Goal: Feedback & Contribution: Submit feedback/report problem

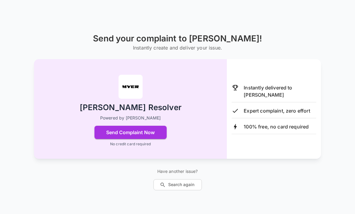
scroll to position [27, 0]
click at [147, 129] on button "Send Complaint Now" at bounding box center [130, 132] width 72 height 13
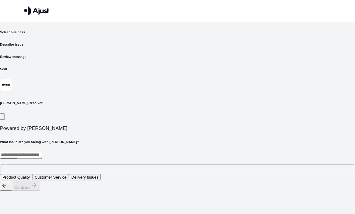
click at [42, 152] on textarea at bounding box center [21, 155] width 42 height 7
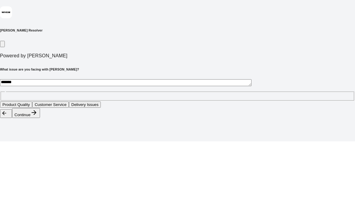
type textarea "*******"
click at [69, 174] on button "Customer Service" at bounding box center [50, 177] width 37 height 6
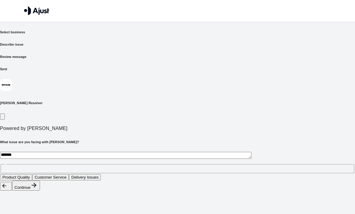
click at [40, 191] on button "Continue" at bounding box center [26, 186] width 28 height 10
click at [114, 174] on button "Staff was unhelpful and rude" at bounding box center [87, 177] width 56 height 6
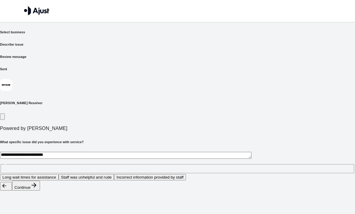
click at [40, 191] on button "Continue" at bounding box center [26, 186] width 28 height 10
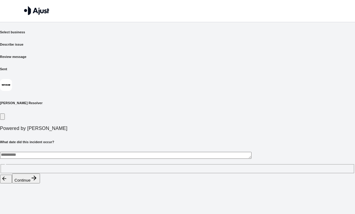
click at [57, 152] on textarea at bounding box center [125, 155] width 251 height 7
type textarea "**********"
click at [40, 184] on button "Continue" at bounding box center [26, 179] width 28 height 10
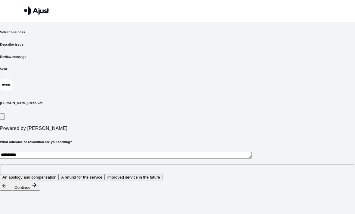
click at [162, 174] on button "Improved service in the future" at bounding box center [134, 177] width 58 height 6
click at [40, 191] on button "Continue" at bounding box center [26, 186] width 28 height 10
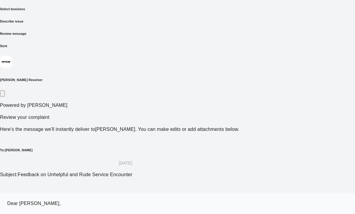
scroll to position [33, 0]
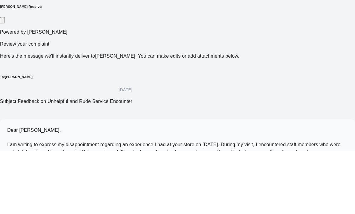
scroll to position [89, 0]
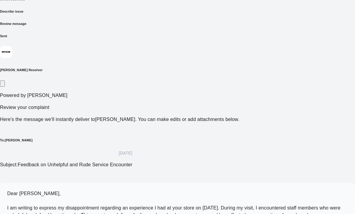
scroll to position [159, 0]
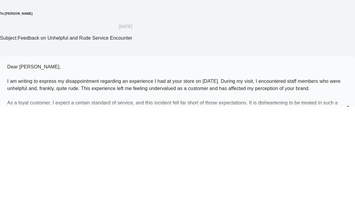
scroll to position [33, 0]
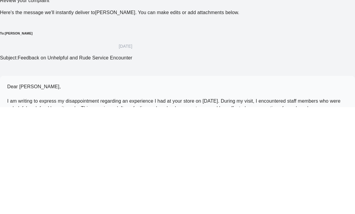
scroll to position [52, 0]
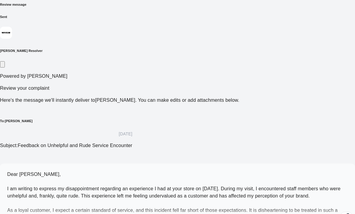
type textarea "**********"
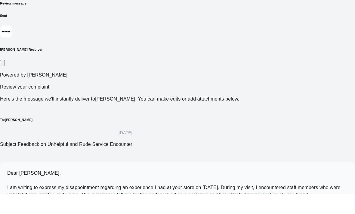
scroll to position [33, 0]
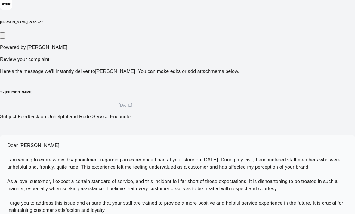
scroll to position [91, 0]
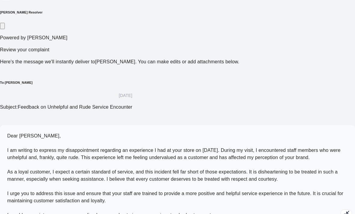
click at [194, 177] on p "Dear [PERSON_NAME], I am writing to express my disappointment regarding an expe…" at bounding box center [177, 176] width 340 height 87
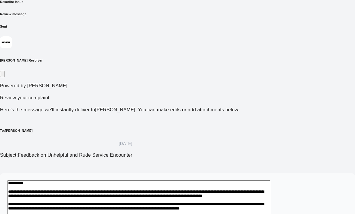
scroll to position [0, 0]
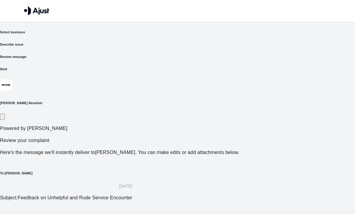
click at [133, 42] on h6 "Describe issue" at bounding box center [177, 44] width 355 height 5
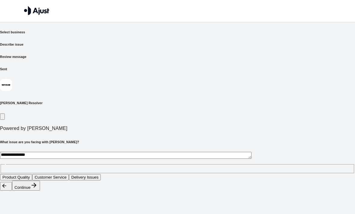
click at [40, 191] on button "Continue" at bounding box center [26, 186] width 28 height 10
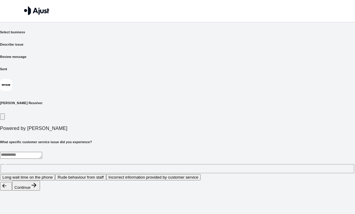
click at [106, 174] on button "Rude behaviour from staff" at bounding box center [80, 177] width 51 height 6
click at [40, 191] on button "Continue" at bounding box center [26, 186] width 28 height 10
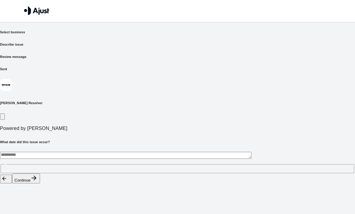
click at [105, 152] on textarea at bounding box center [125, 155] width 251 height 7
type textarea "**********"
click at [40, 184] on button "Continue" at bounding box center [26, 179] width 28 height 10
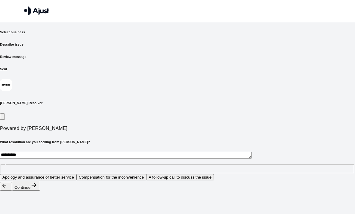
click at [59, 152] on textarea "**********" at bounding box center [125, 155] width 251 height 7
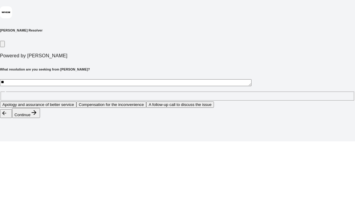
type textarea "*"
type textarea "**********"
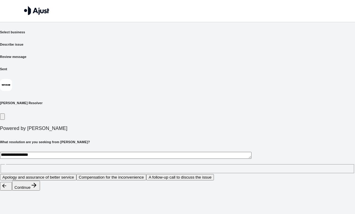
click at [40, 191] on button "Continue" at bounding box center [26, 186] width 28 height 10
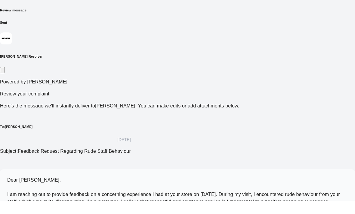
scroll to position [33, 0]
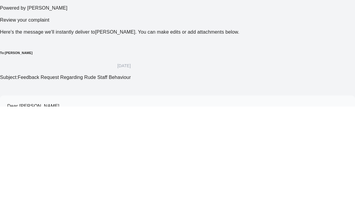
scroll to position [15, 0]
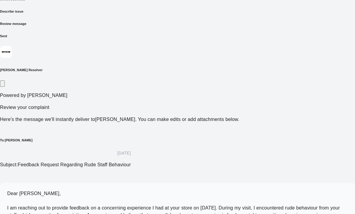
scroll to position [115, 0]
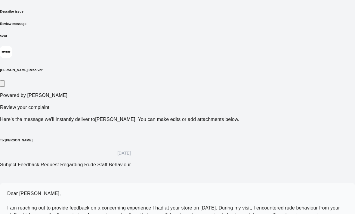
scroll to position [221, 0]
type textarea "**********"
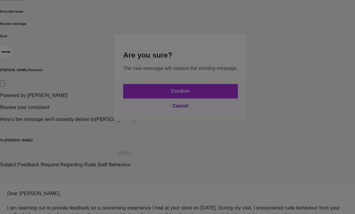
click at [187, 99] on button "Confirm" at bounding box center [180, 91] width 115 height 14
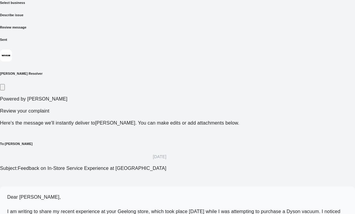
scroll to position [33, 0]
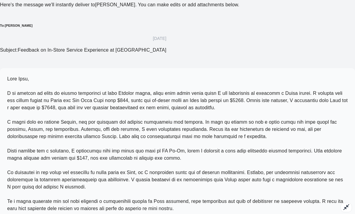
scroll to position [149, 0]
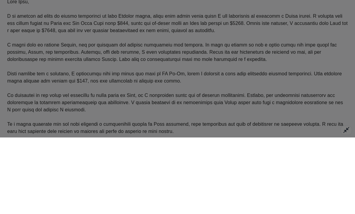
type input "**********"
type input "*****"
click at [138, 26] on input "text" at bounding box center [116, 23] width 43 height 6
type input "*******"
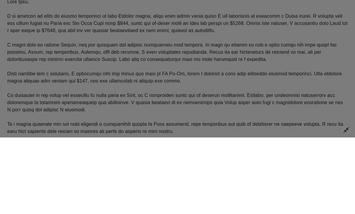
click at [128, 51] on button "Send Complaint" at bounding box center [111, 47] width 33 height 6
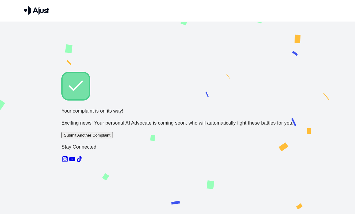
scroll to position [0, 0]
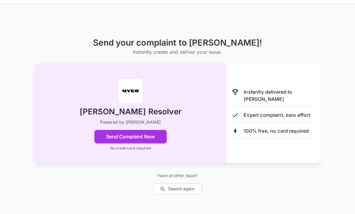
scroll to position [19, 0]
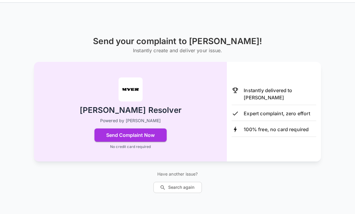
click at [143, 136] on button "Send Complaint Now" at bounding box center [130, 135] width 72 height 13
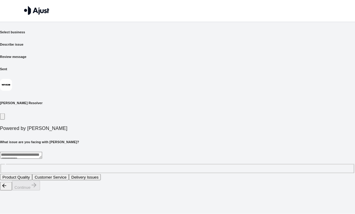
scroll to position [0, 0]
